Goal: Information Seeking & Learning: Learn about a topic

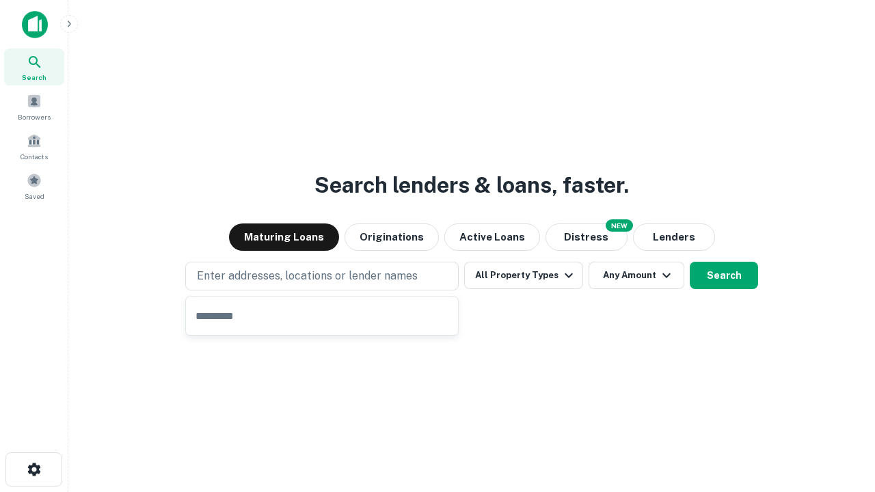
type input "**********"
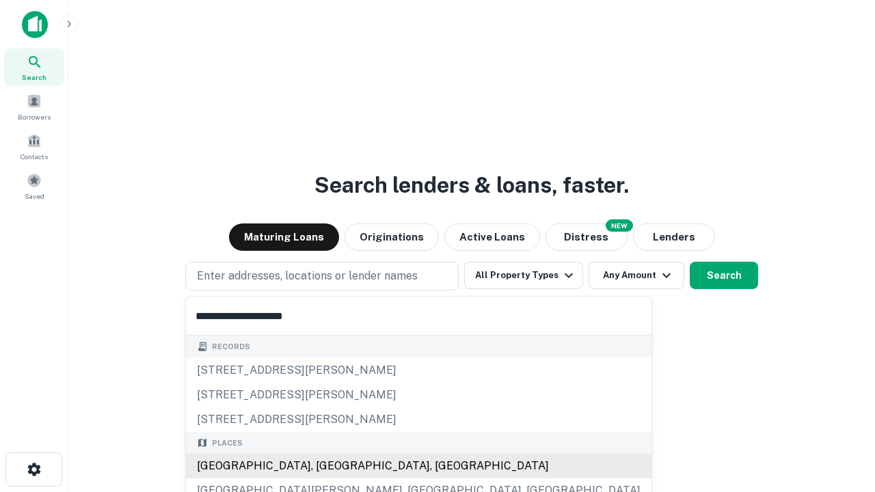
click at [327, 466] on div "Santa Monica, CA, USA" at bounding box center [419, 466] width 466 height 25
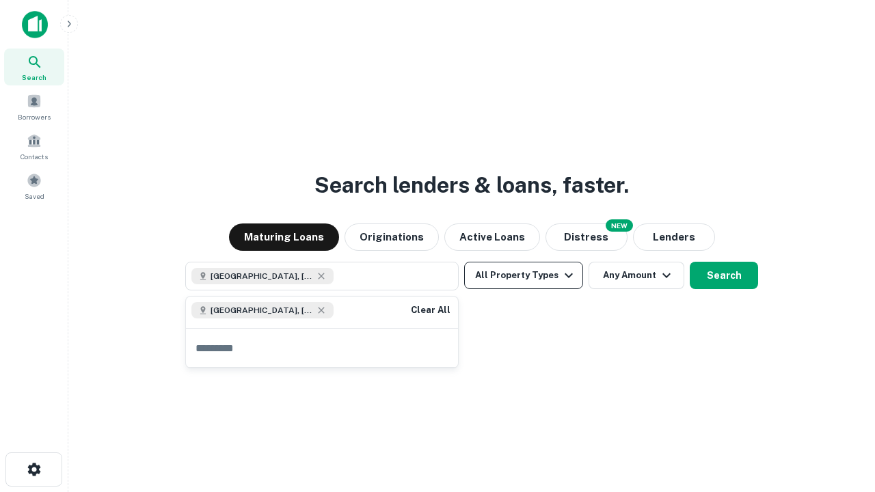
click at [524, 276] on button "All Property Types" at bounding box center [523, 275] width 119 height 27
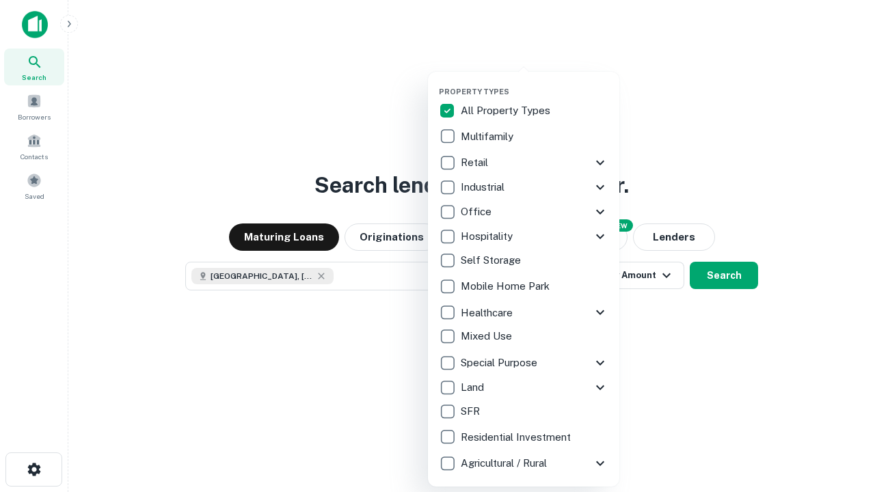
click at [535, 83] on button "button" at bounding box center [534, 83] width 191 height 1
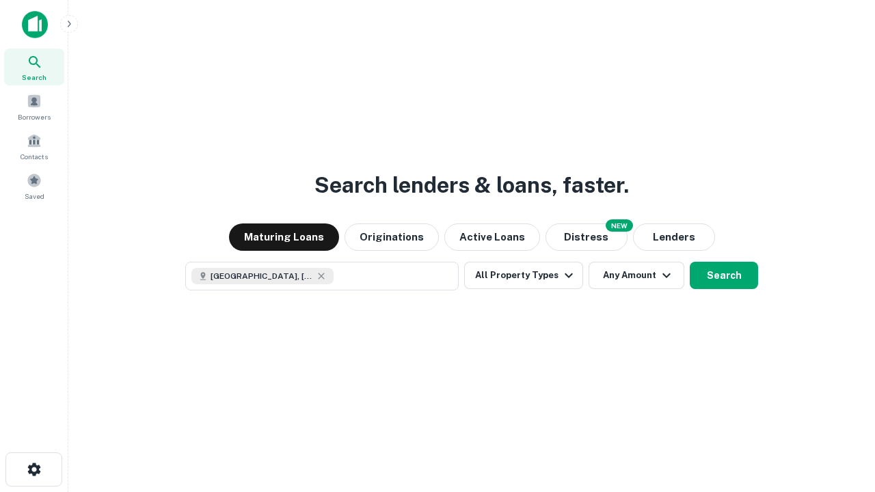
scroll to position [22, 0]
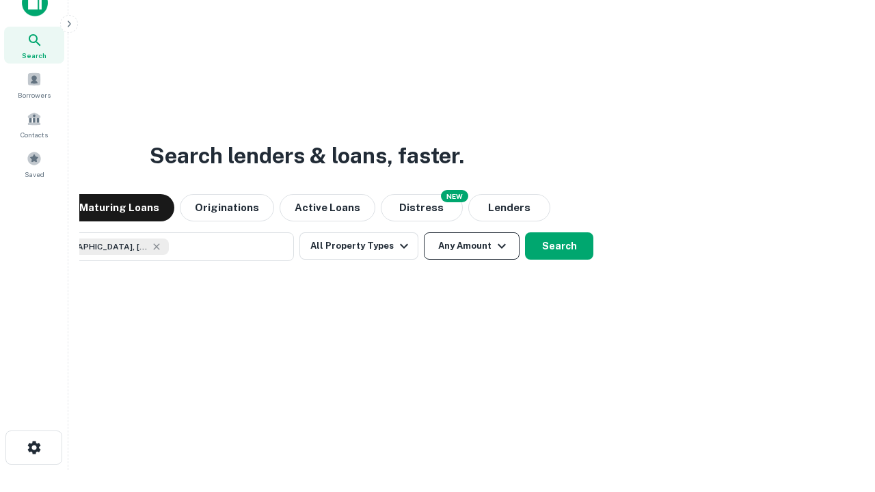
click at [424, 232] on button "Any Amount" at bounding box center [472, 245] width 96 height 27
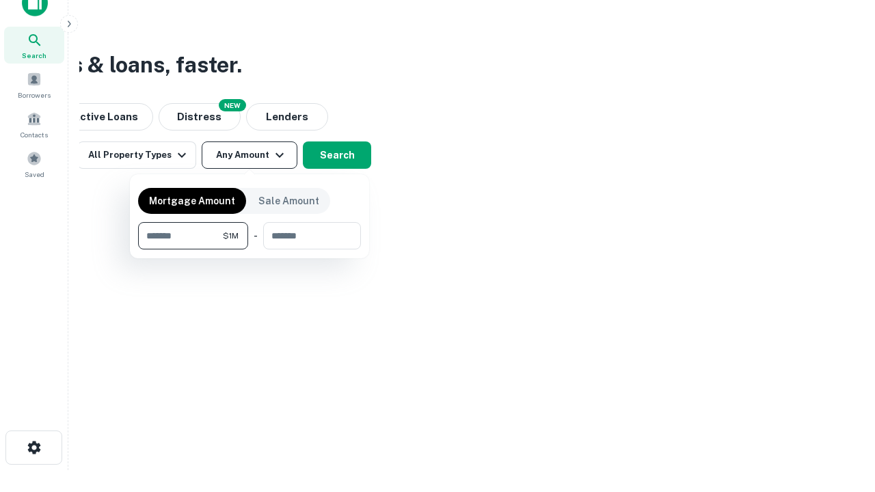
type input "*******"
click at [250, 250] on button "button" at bounding box center [249, 250] width 223 height 1
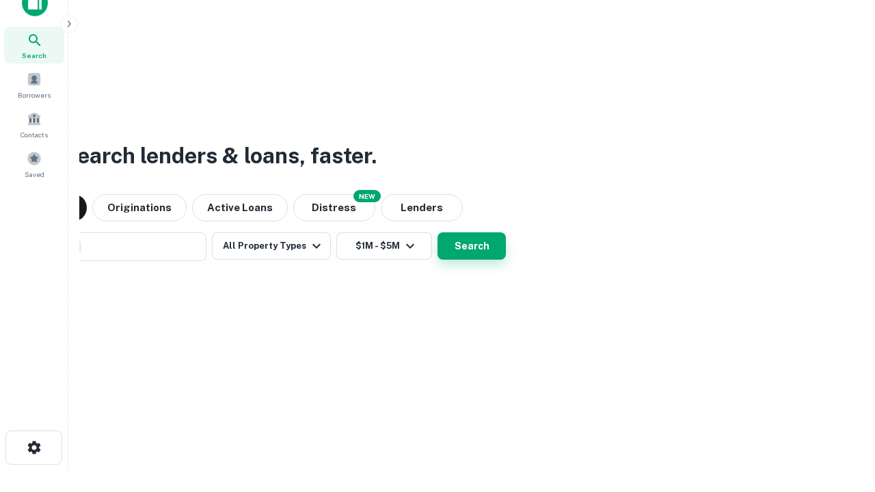
click at [438, 232] on button "Search" at bounding box center [472, 245] width 68 height 27
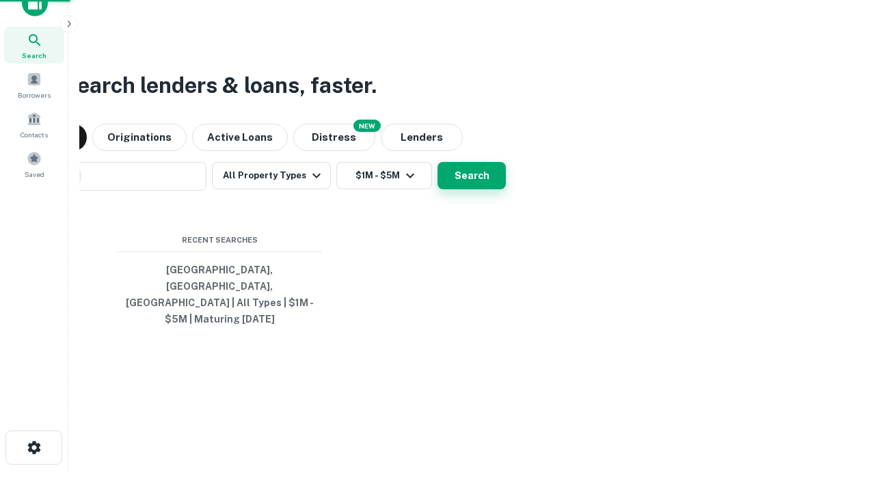
scroll to position [44, 387]
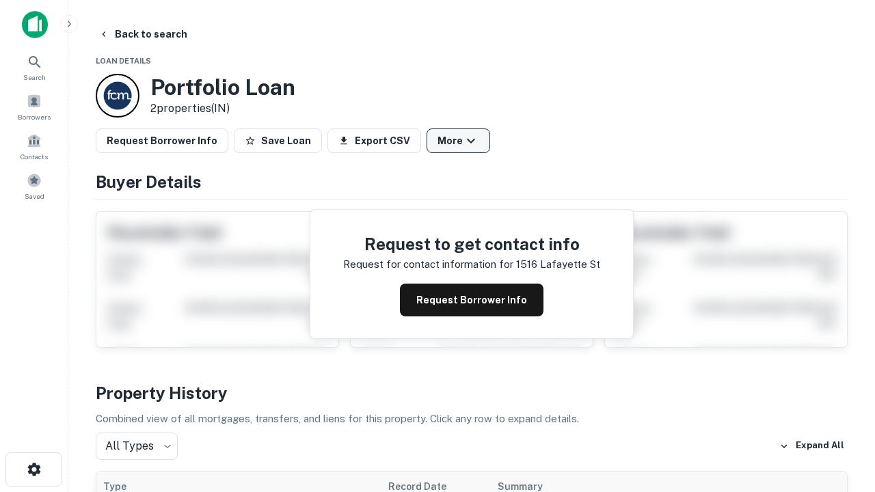
click at [458, 141] on button "More" at bounding box center [459, 141] width 64 height 25
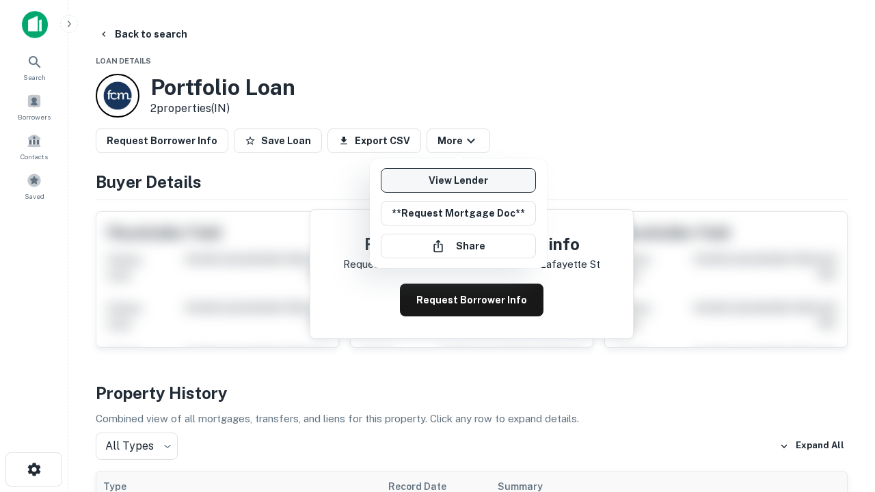
click at [458, 181] on link "View Lender" at bounding box center [458, 180] width 155 height 25
